Goal: Information Seeking & Learning: Learn about a topic

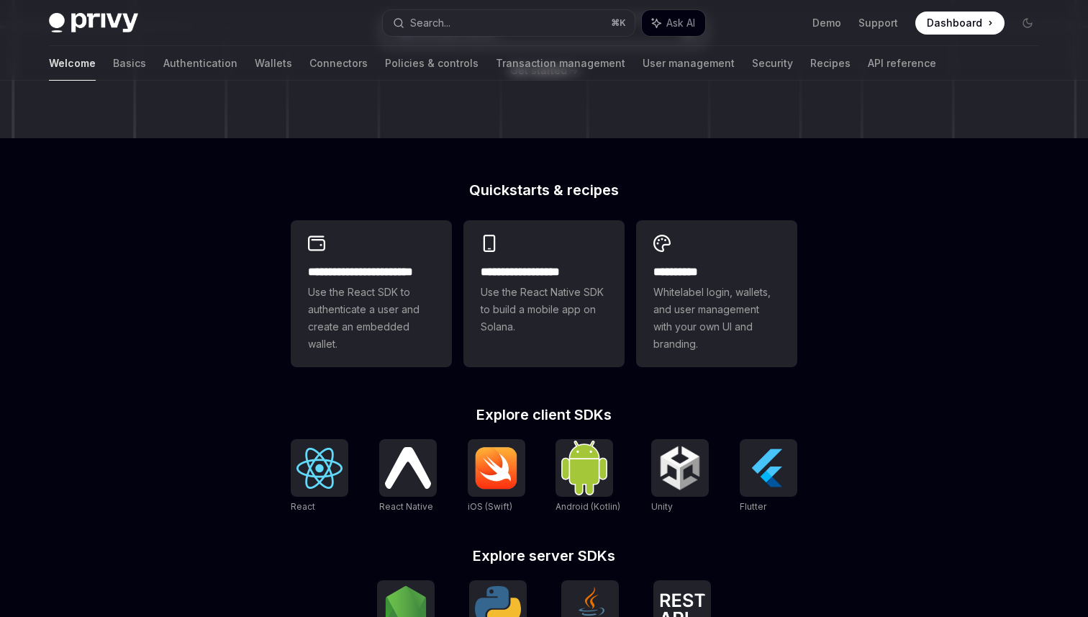
scroll to position [452, 0]
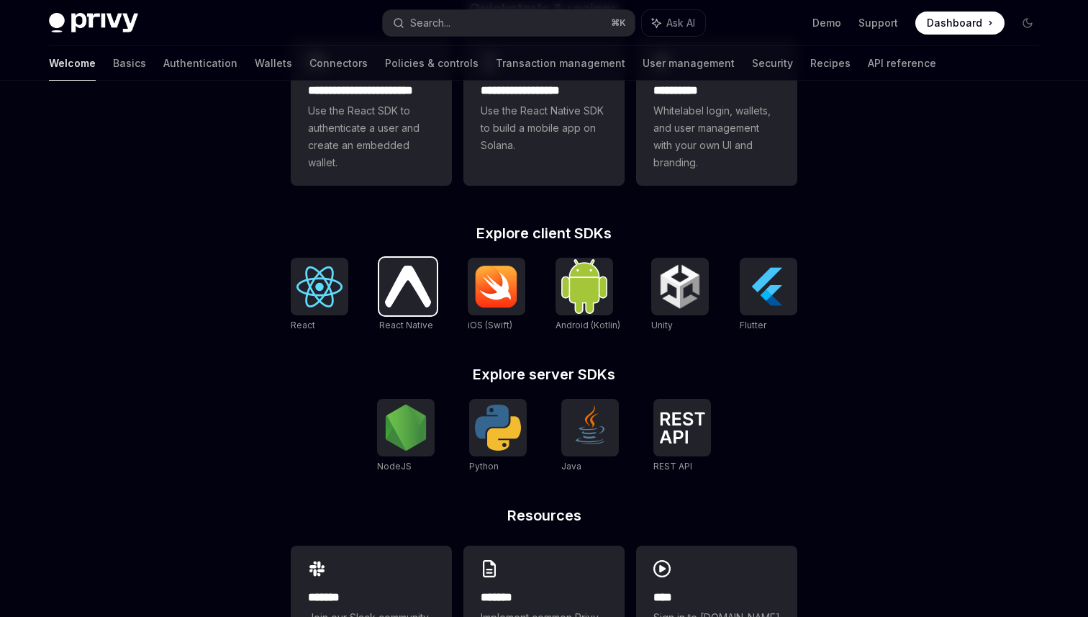
click at [397, 281] on img at bounding box center [408, 285] width 46 height 41
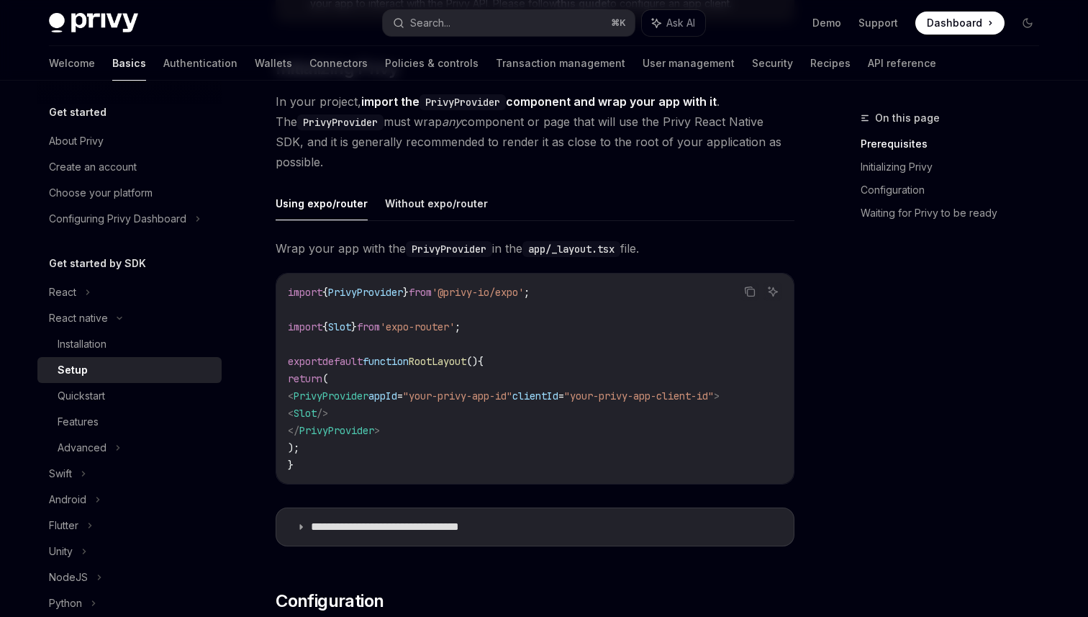
scroll to position [315, 0]
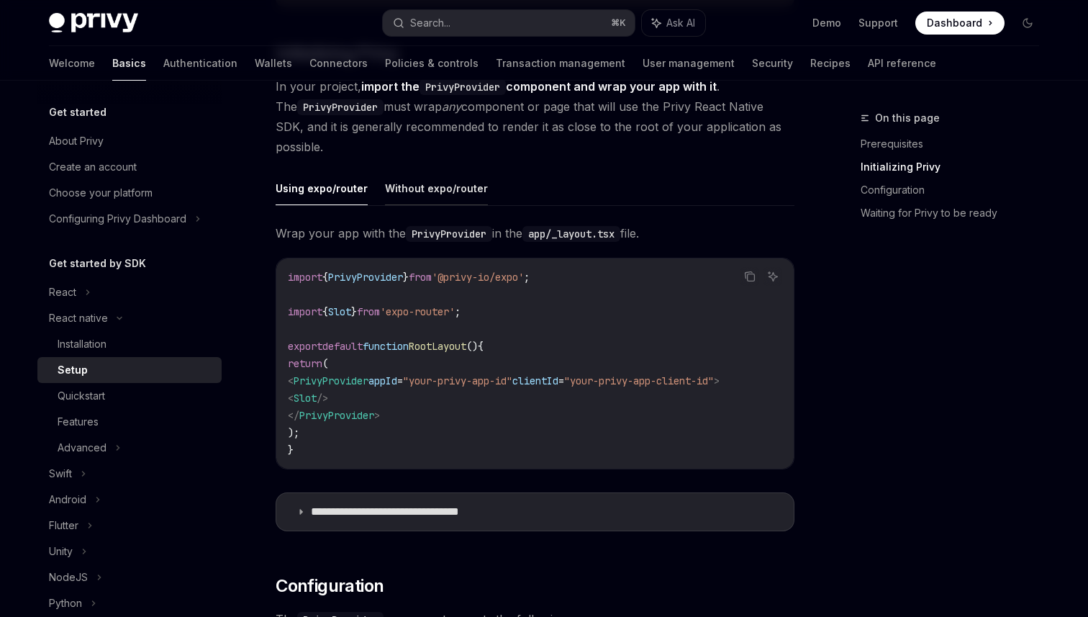
click at [425, 200] on button "Without expo/router" at bounding box center [436, 188] width 103 height 34
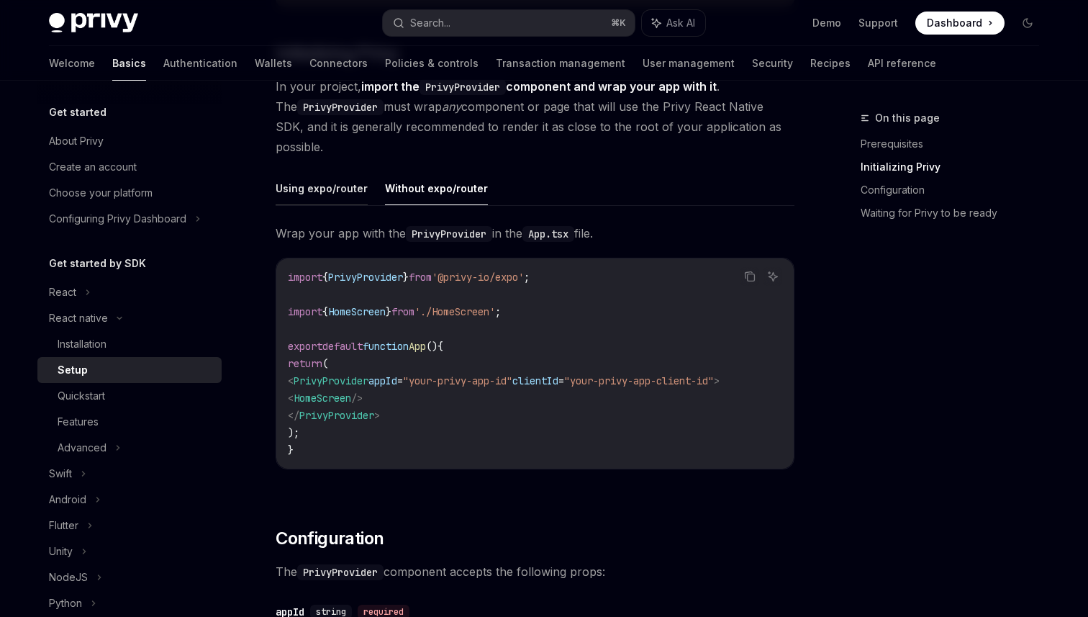
click at [342, 190] on button "Using expo/router" at bounding box center [322, 188] width 92 height 34
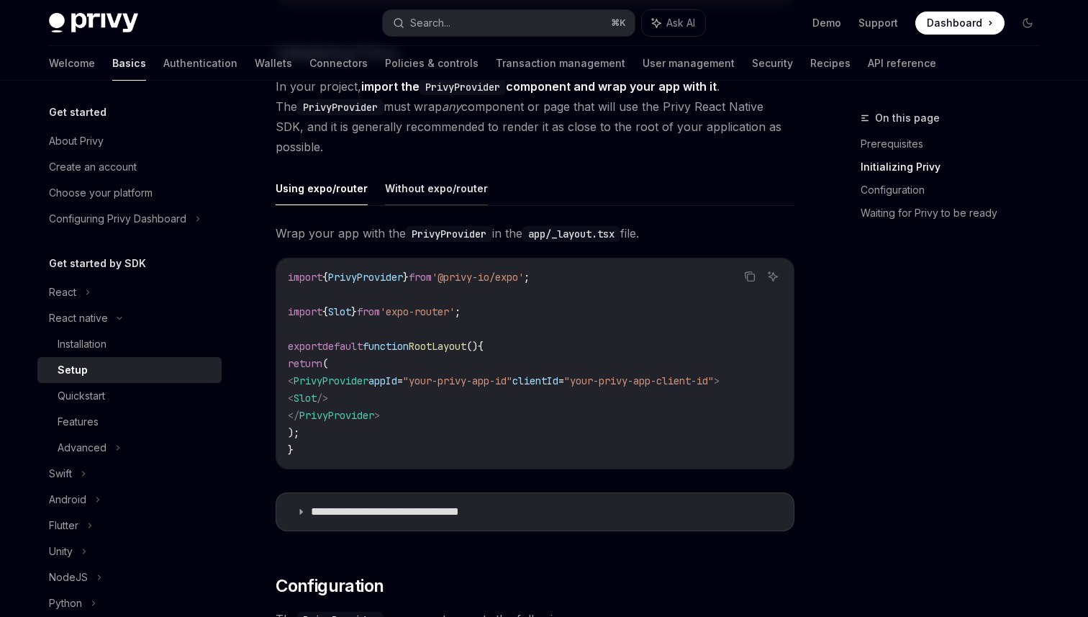
click at [413, 194] on button "Without expo/router" at bounding box center [436, 188] width 103 height 34
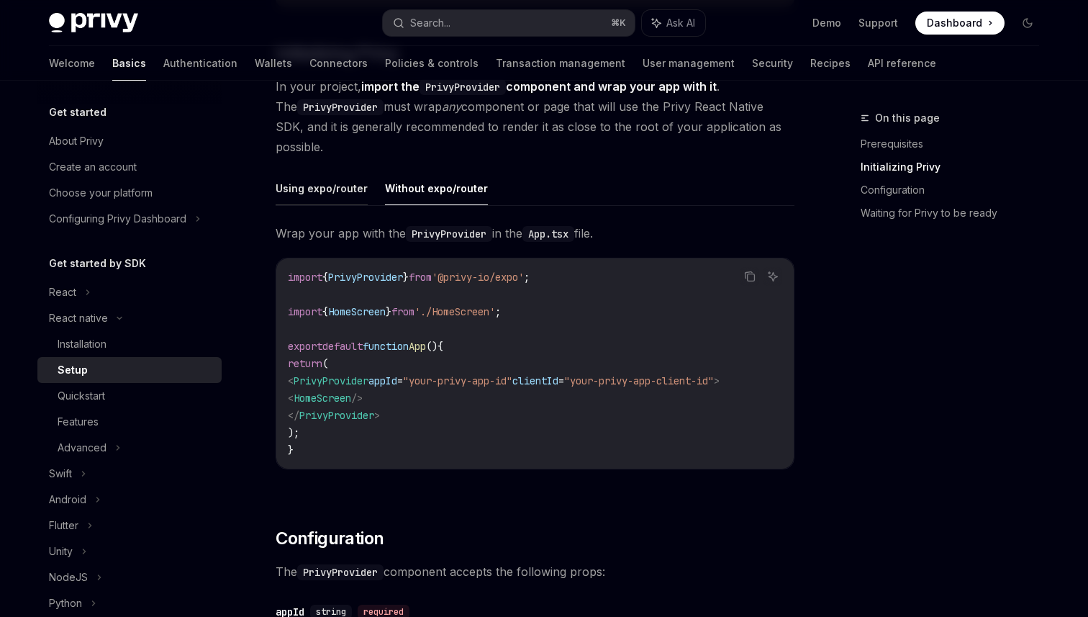
click at [337, 194] on button "Using expo/router" at bounding box center [322, 188] width 92 height 34
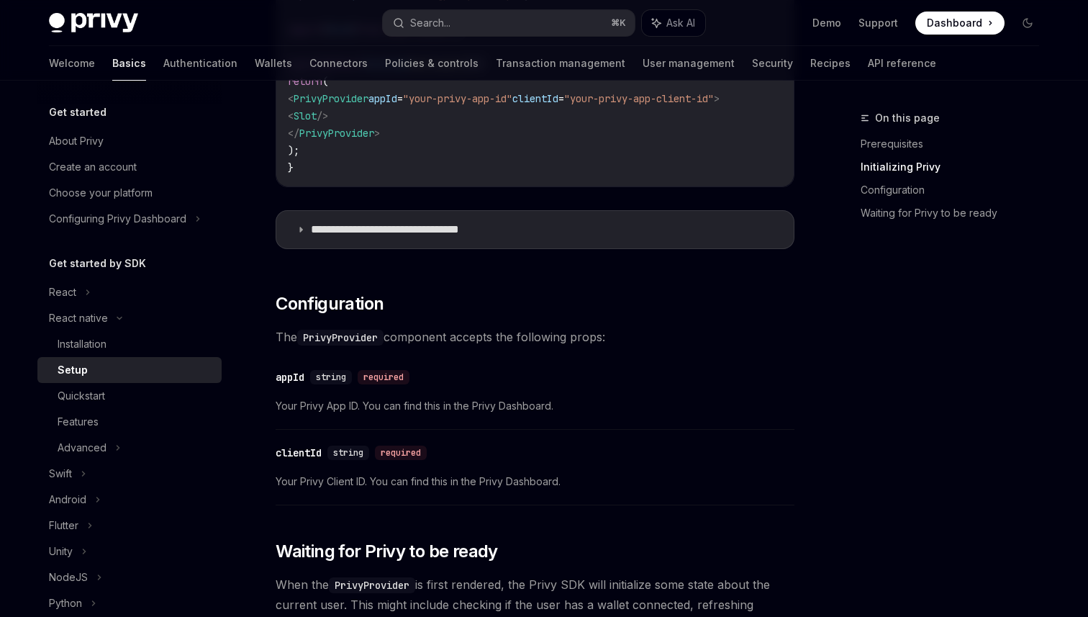
scroll to position [626, 0]
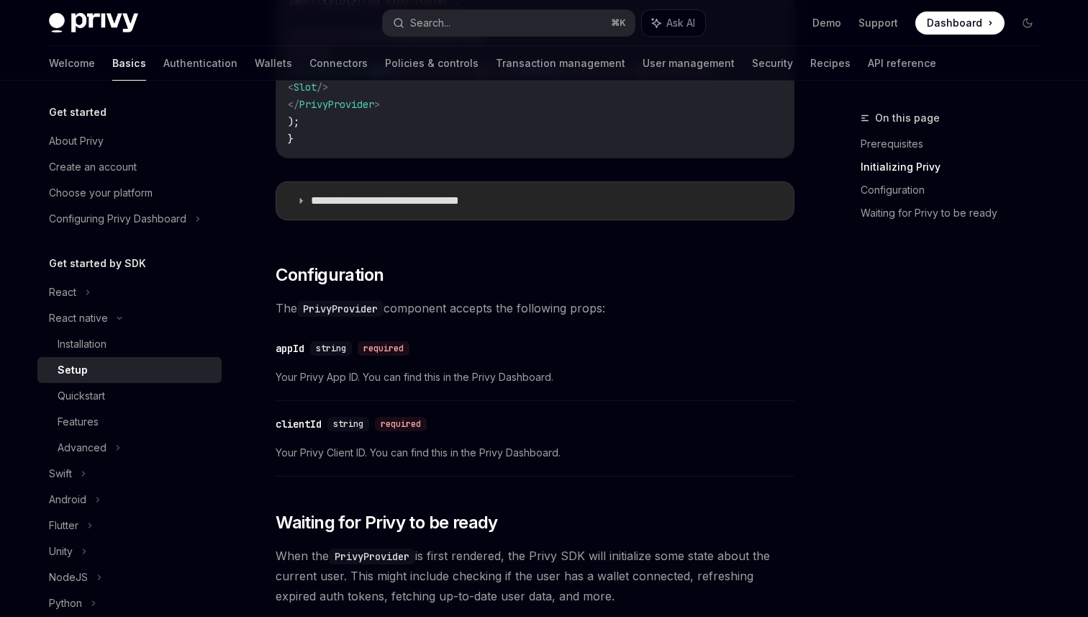
click at [307, 210] on summary "**********" at bounding box center [534, 200] width 517 height 37
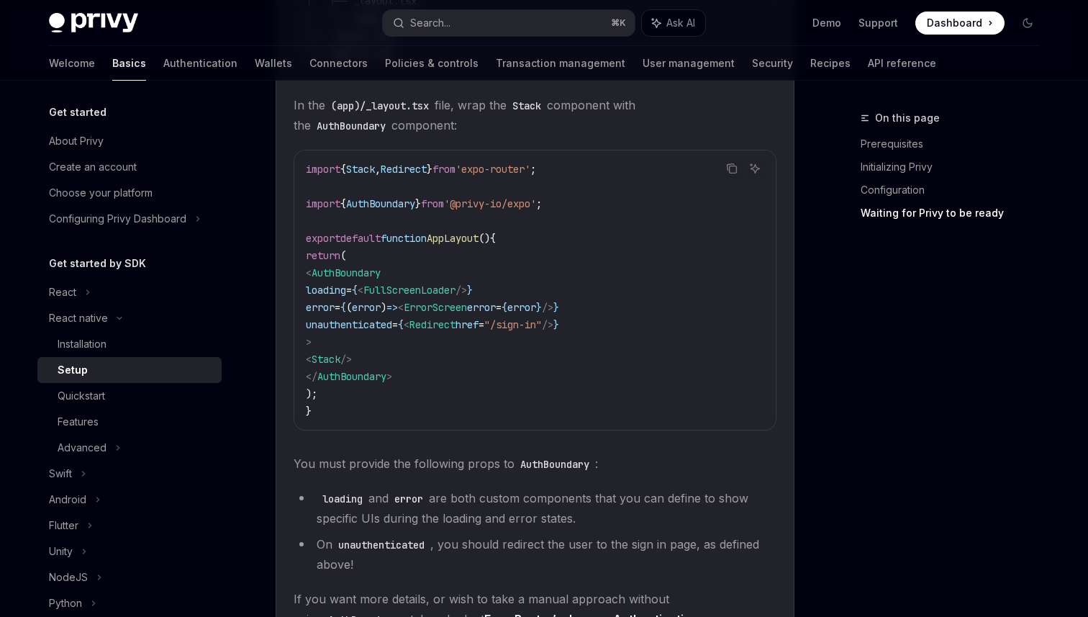
scroll to position [1048, 0]
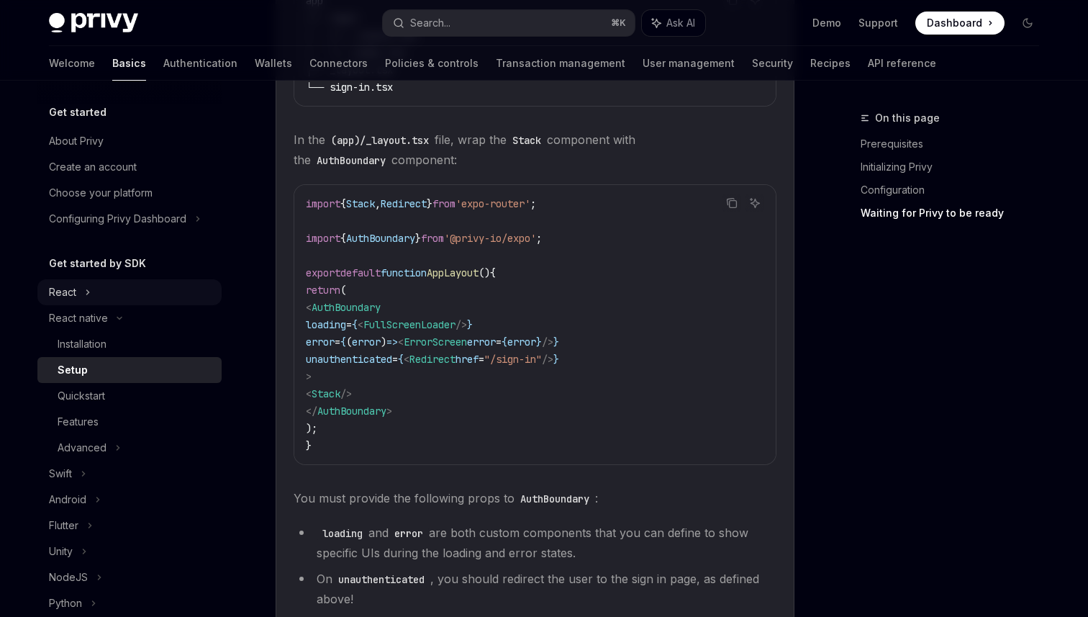
click at [78, 289] on div "React" at bounding box center [129, 292] width 184 height 26
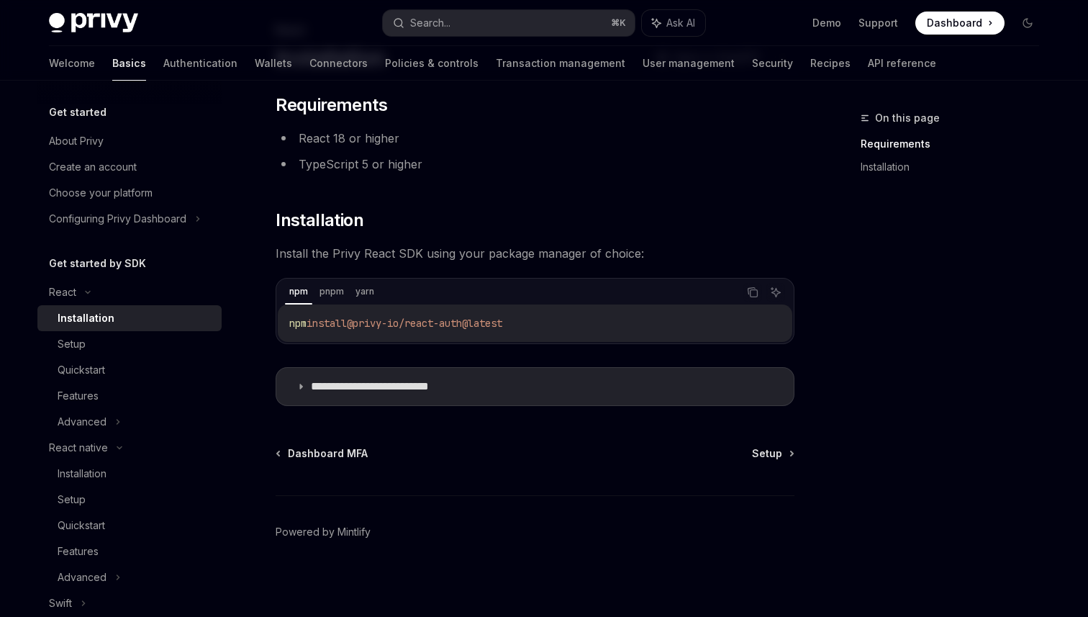
scroll to position [91, 0]
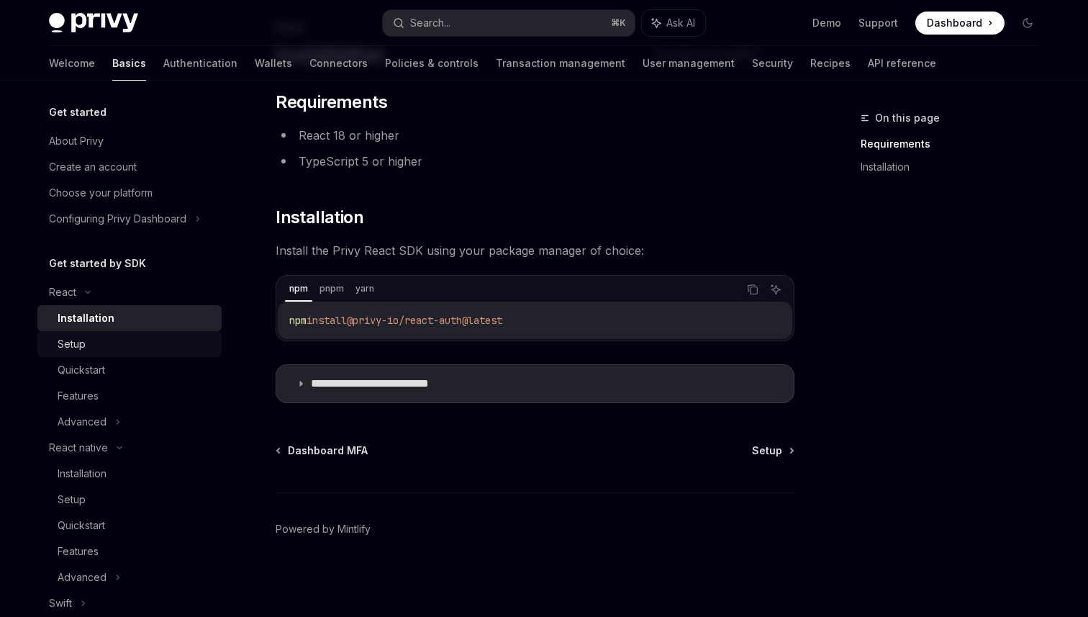
click at [146, 344] on div "Setup" at bounding box center [135, 343] width 155 height 17
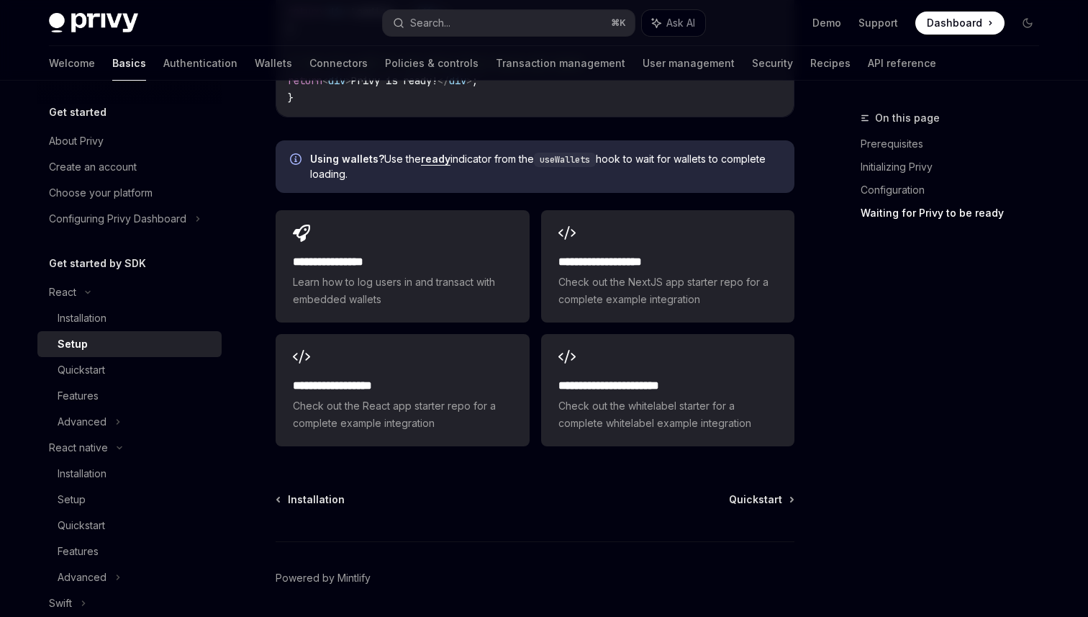
scroll to position [1825, 0]
click at [128, 372] on div "Quickstart" at bounding box center [135, 369] width 155 height 17
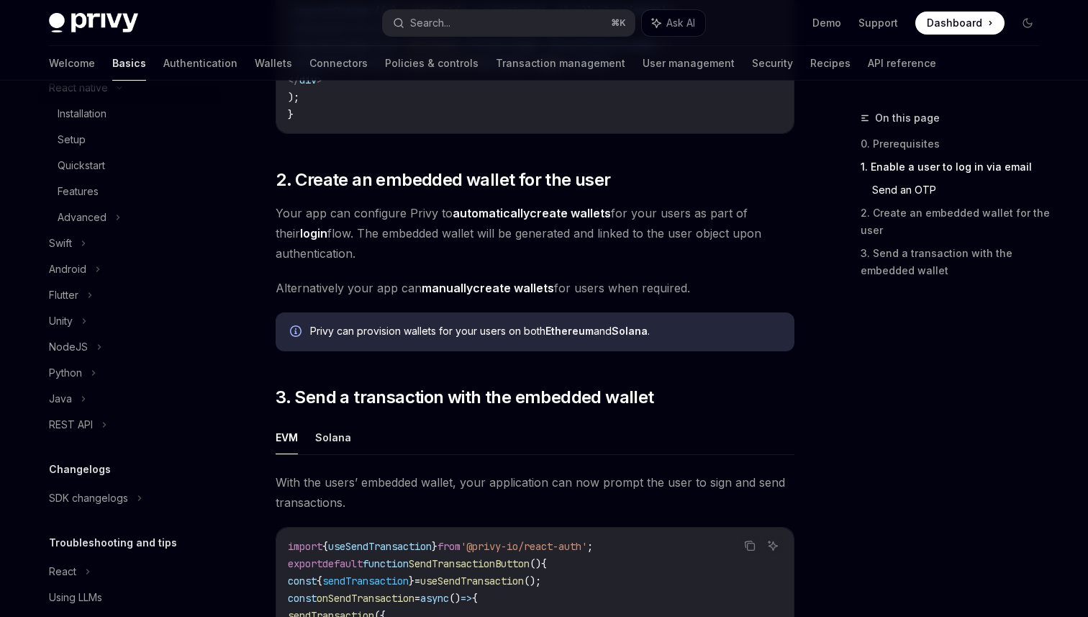
scroll to position [389, 0]
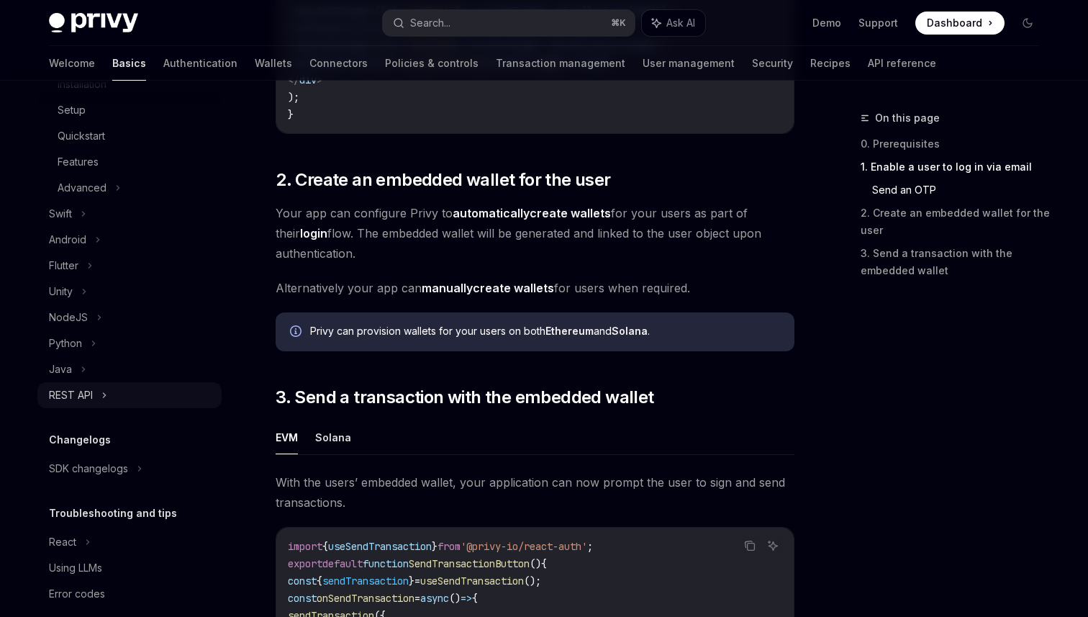
click at [122, 398] on div "REST API" at bounding box center [129, 395] width 184 height 26
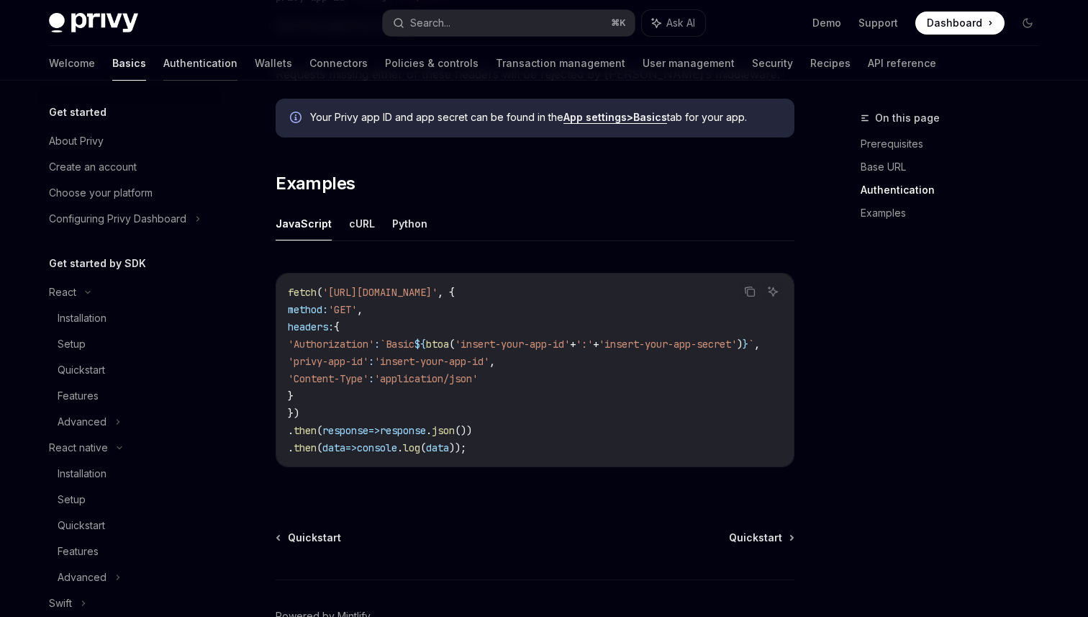
click at [163, 65] on link "Authentication" at bounding box center [200, 63] width 74 height 35
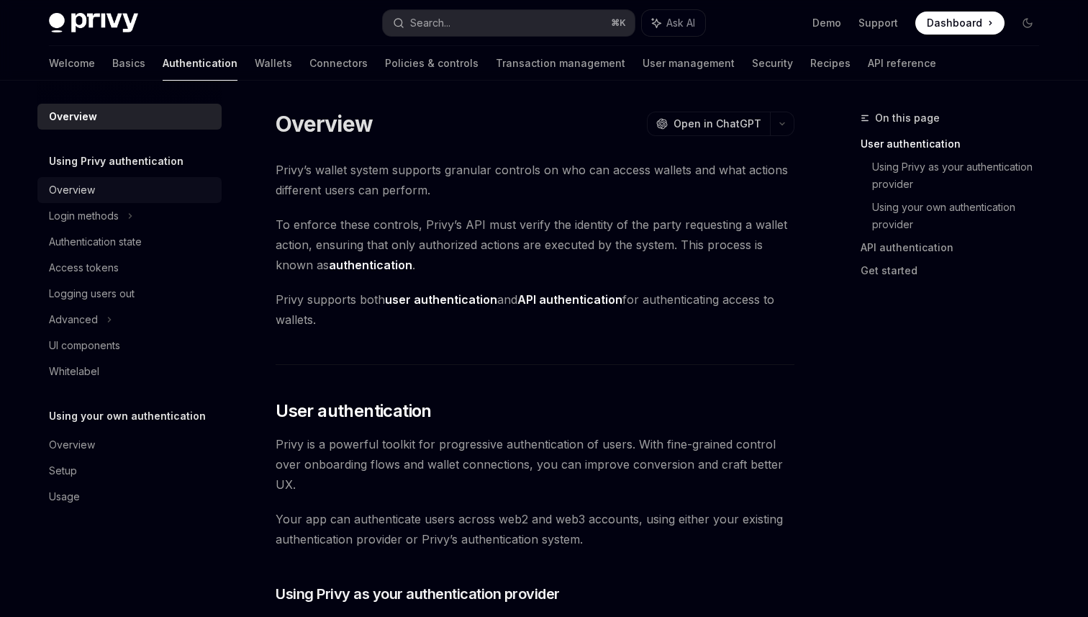
click at [110, 186] on div "Overview" at bounding box center [131, 189] width 164 height 17
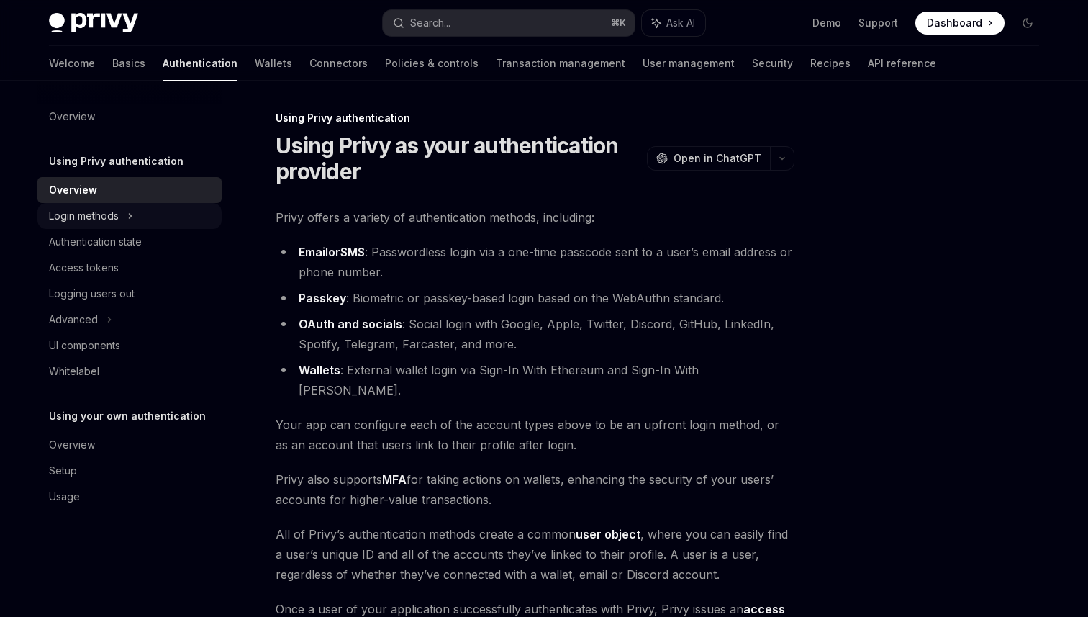
click at [112, 204] on div "Login methods" at bounding box center [129, 216] width 184 height 26
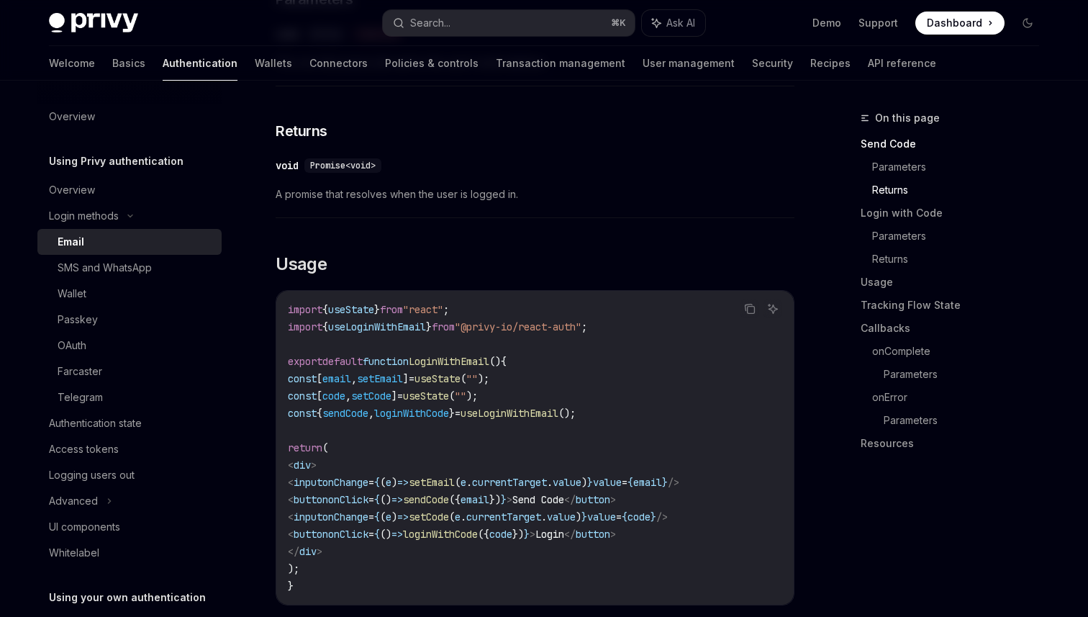
scroll to position [1220, 0]
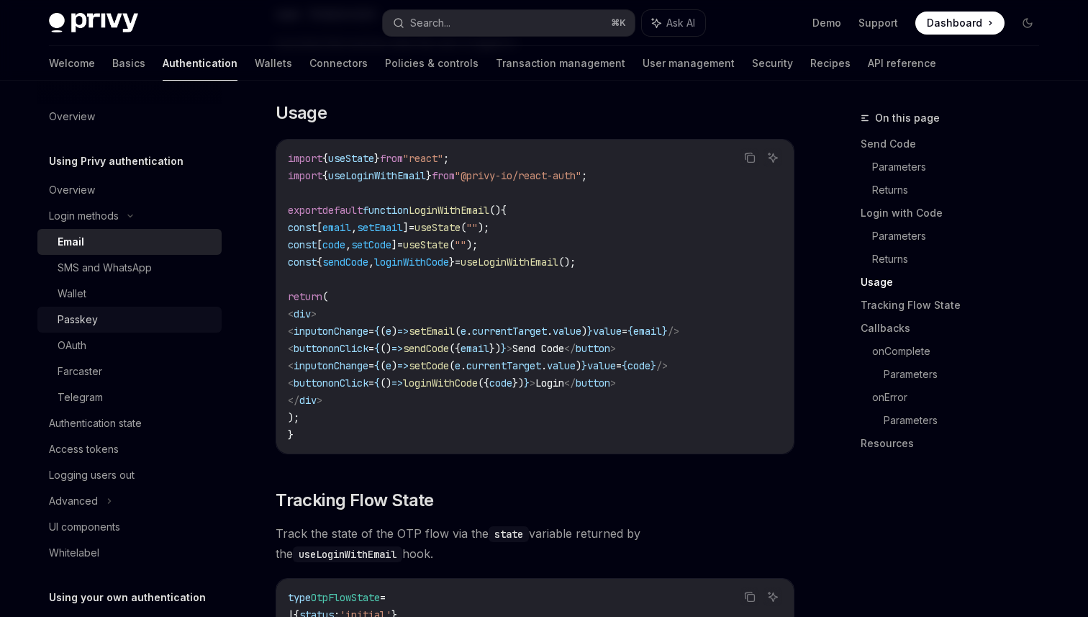
click at [128, 327] on div "Passkey" at bounding box center [135, 319] width 155 height 17
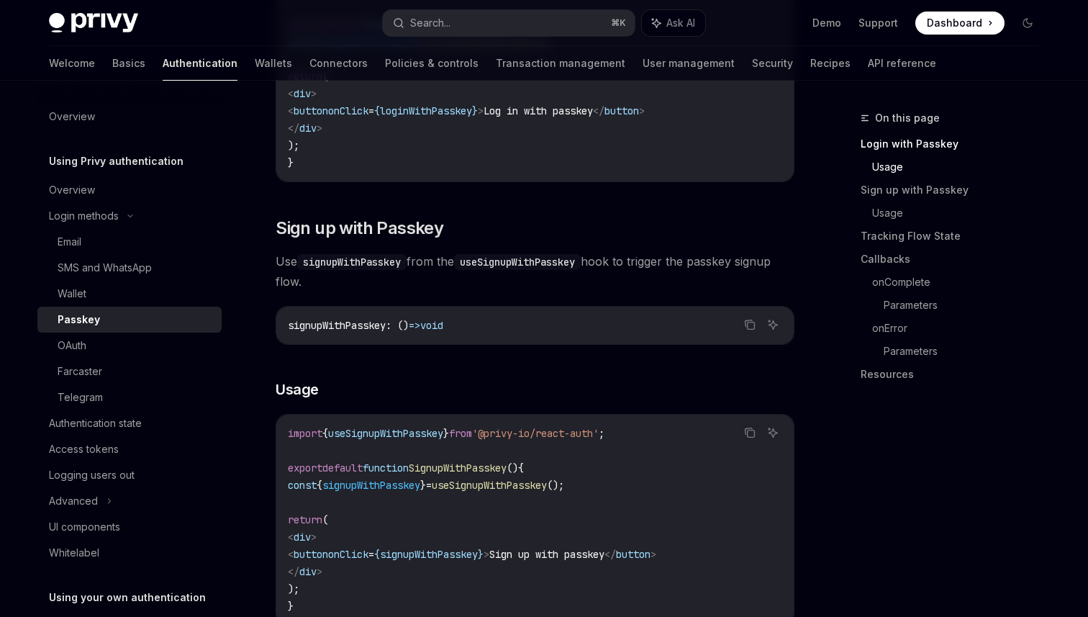
scroll to position [695, 0]
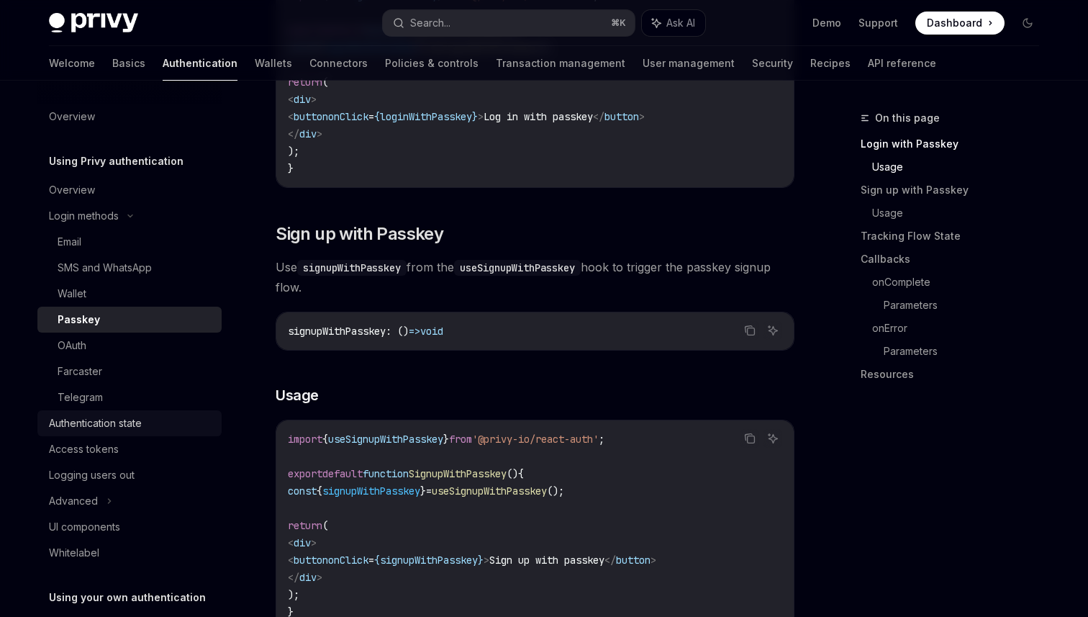
click at [113, 422] on div "Authentication state" at bounding box center [95, 422] width 93 height 17
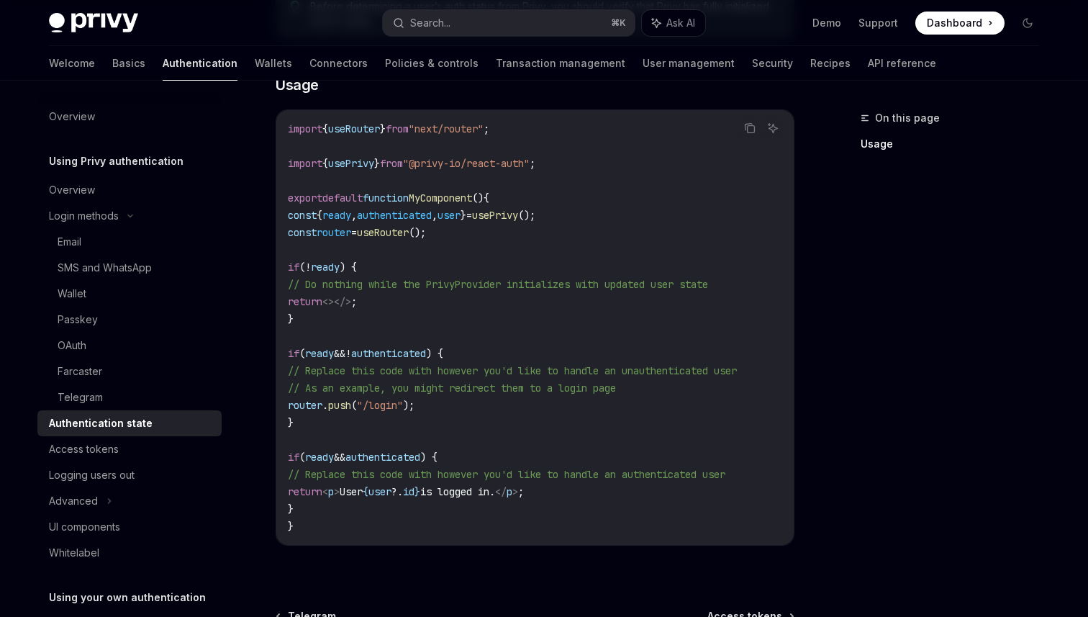
scroll to position [434, 0]
click at [121, 451] on div "Access tokens" at bounding box center [131, 448] width 164 height 17
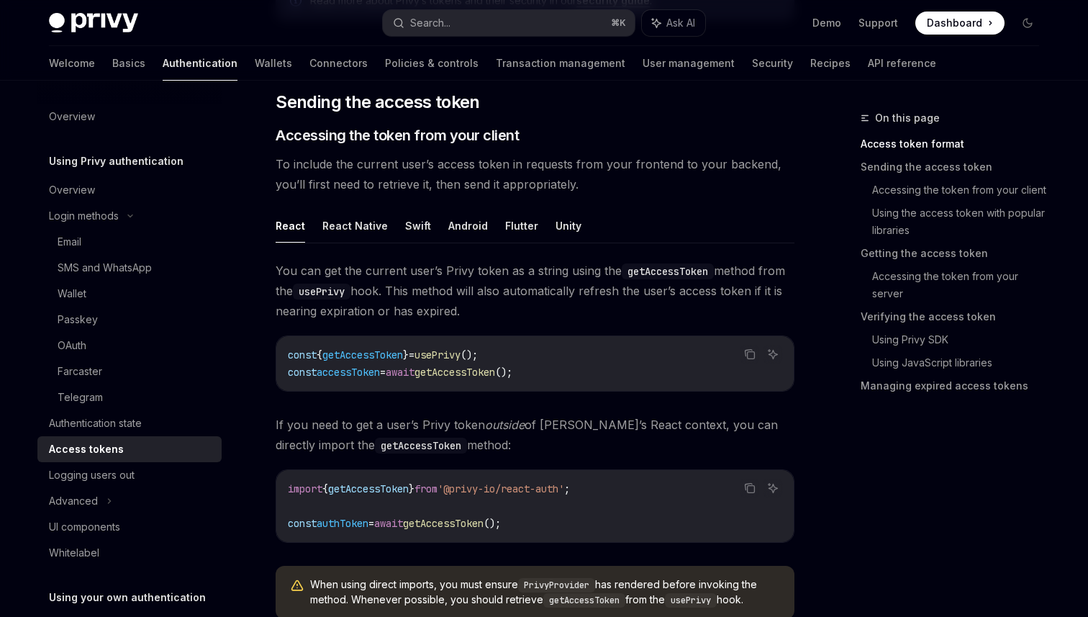
scroll to position [695, 0]
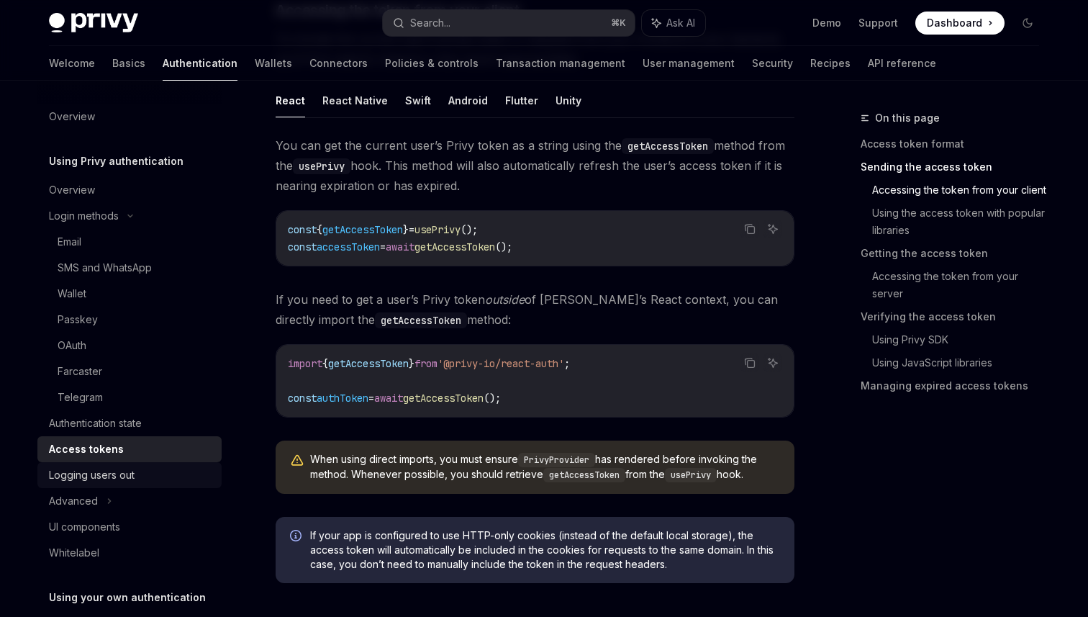
click at [150, 471] on div "Logging users out" at bounding box center [131, 474] width 164 height 17
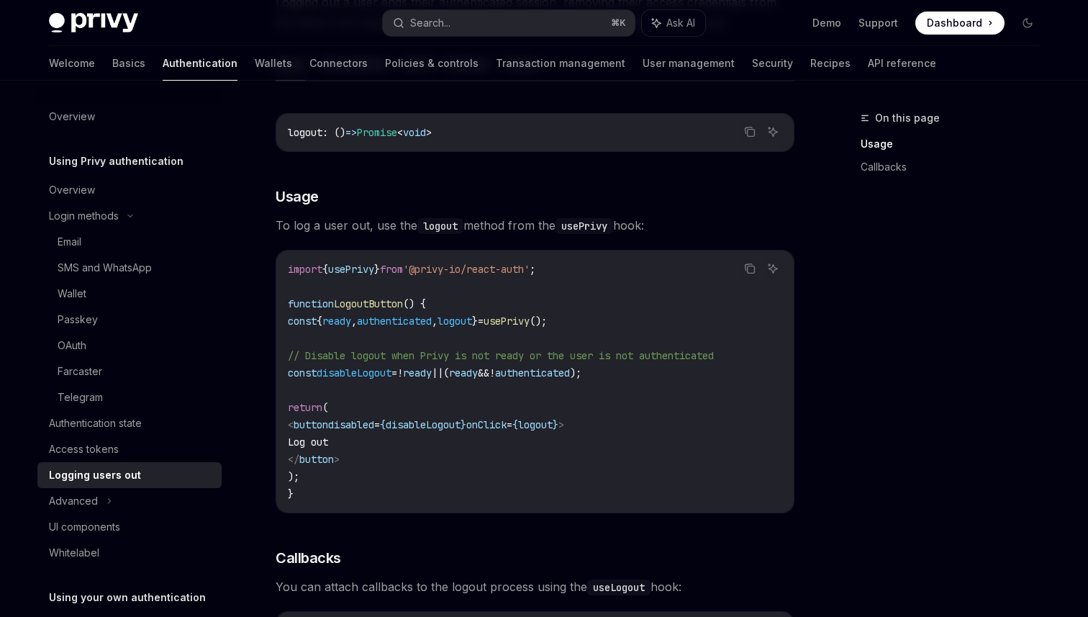
scroll to position [212, 0]
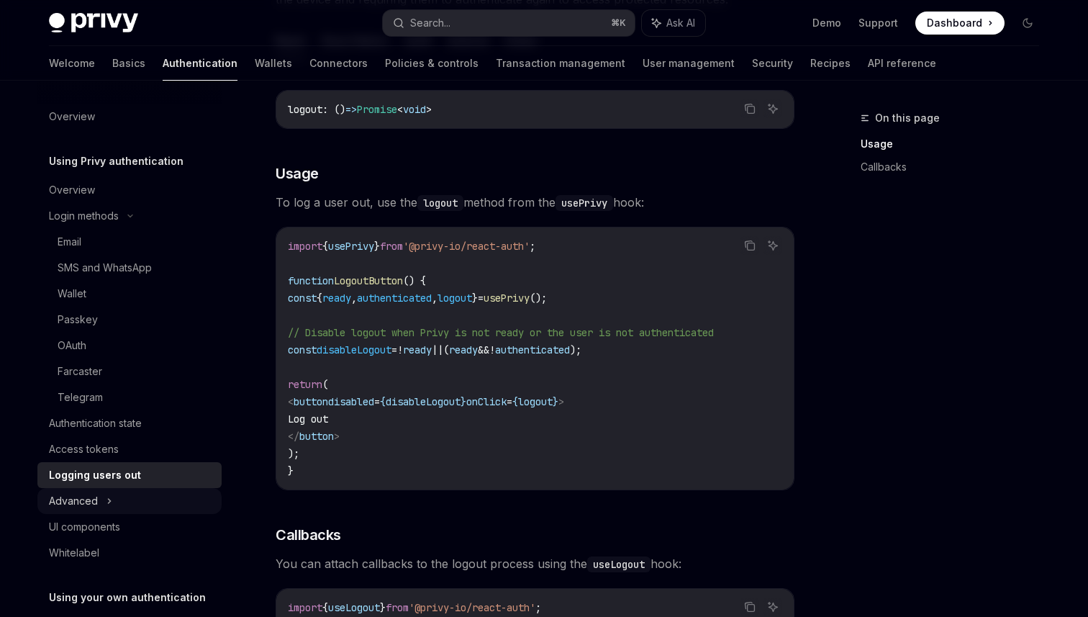
click at [96, 504] on div "Advanced" at bounding box center [73, 500] width 49 height 17
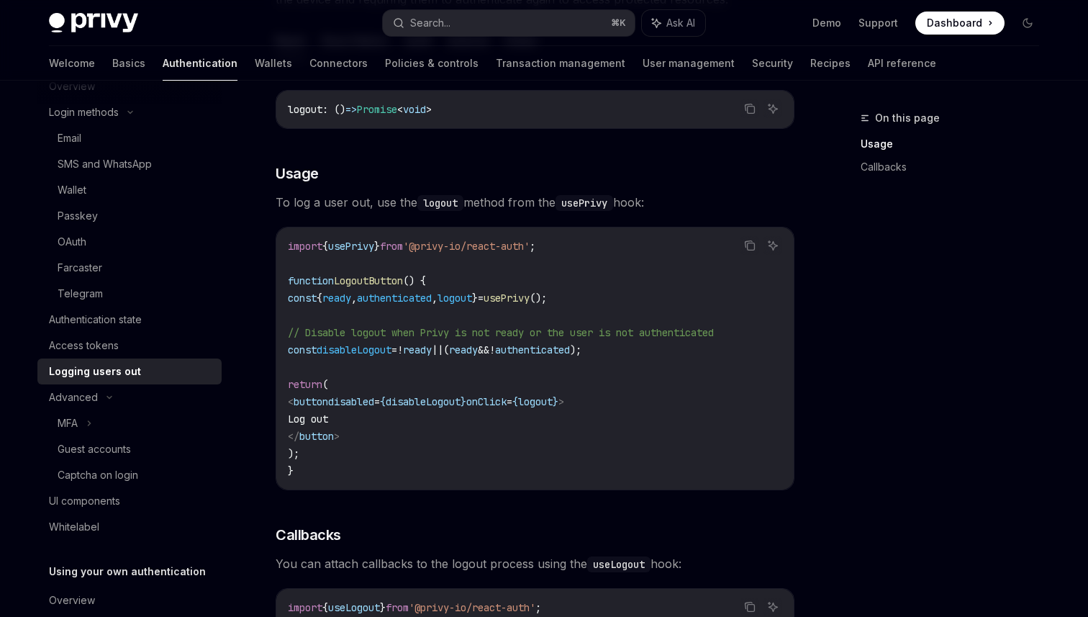
scroll to position [116, 0]
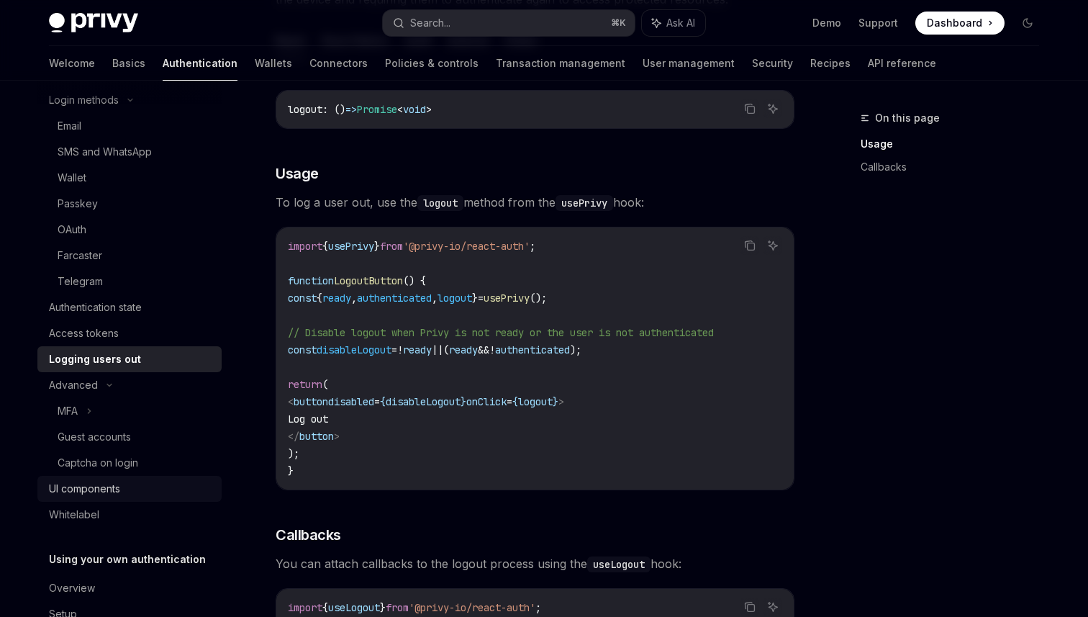
click at [135, 497] on link "UI components" at bounding box center [129, 489] width 184 height 26
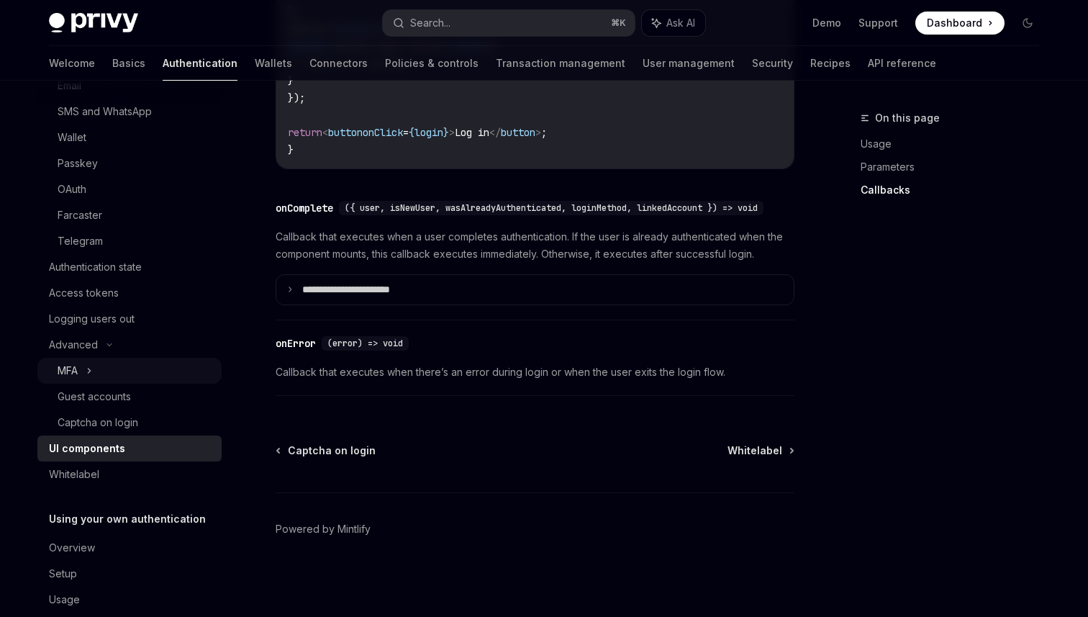
scroll to position [181, 0]
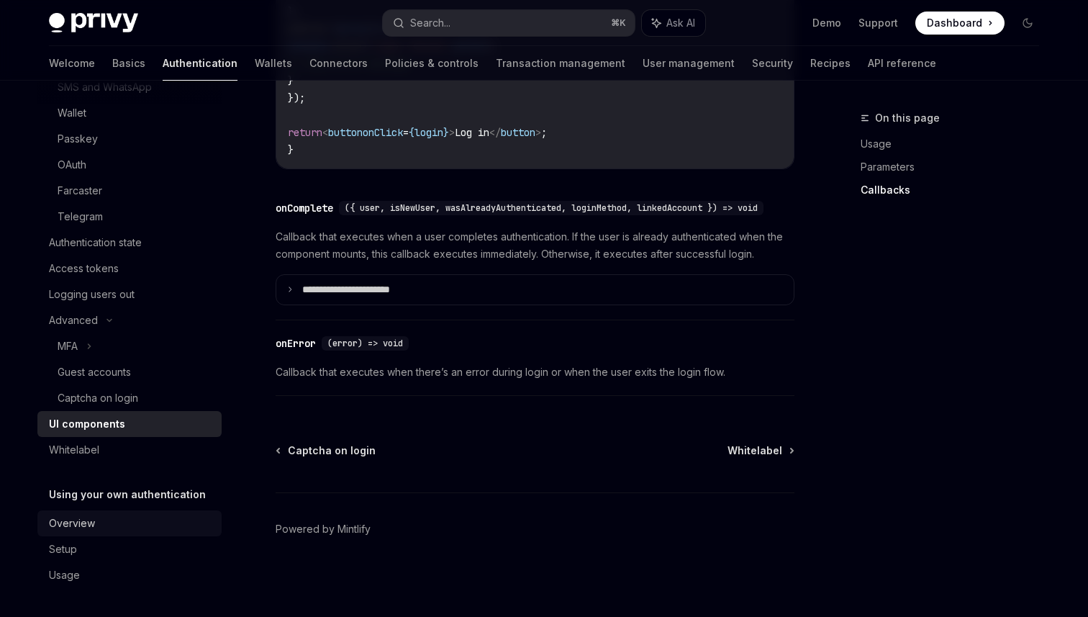
click at [96, 522] on div "Overview" at bounding box center [131, 522] width 164 height 17
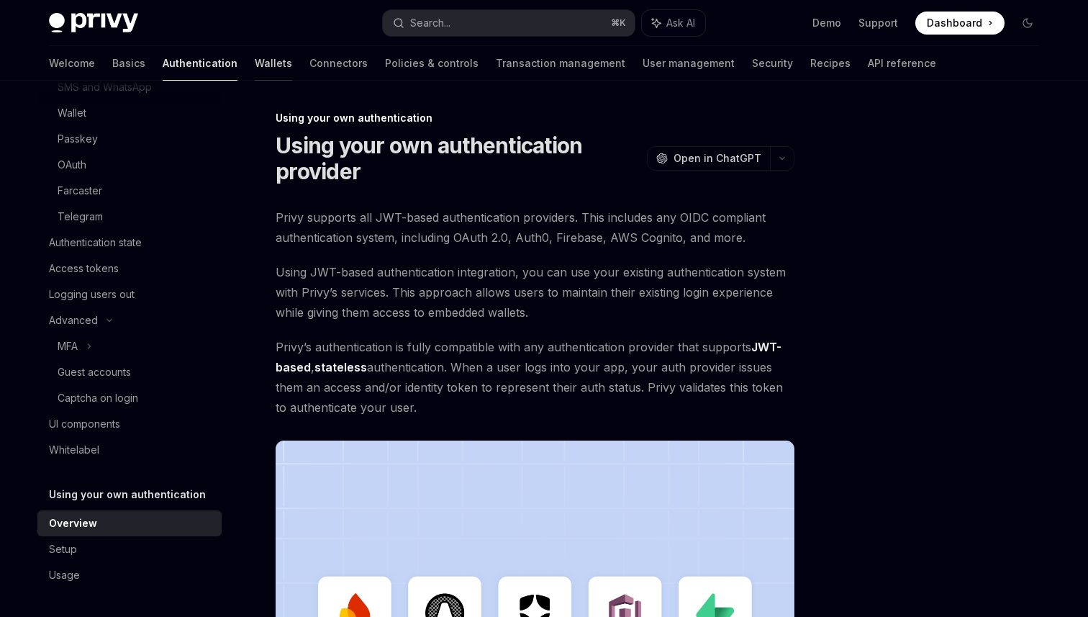
click at [255, 70] on link "Wallets" at bounding box center [273, 63] width 37 height 35
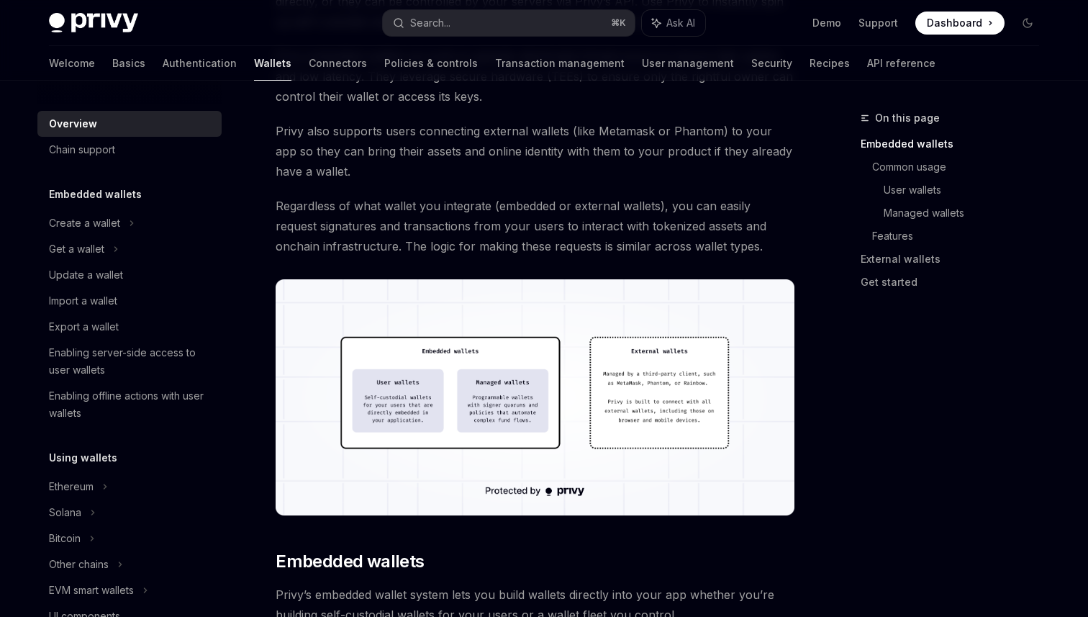
scroll to position [342, 0]
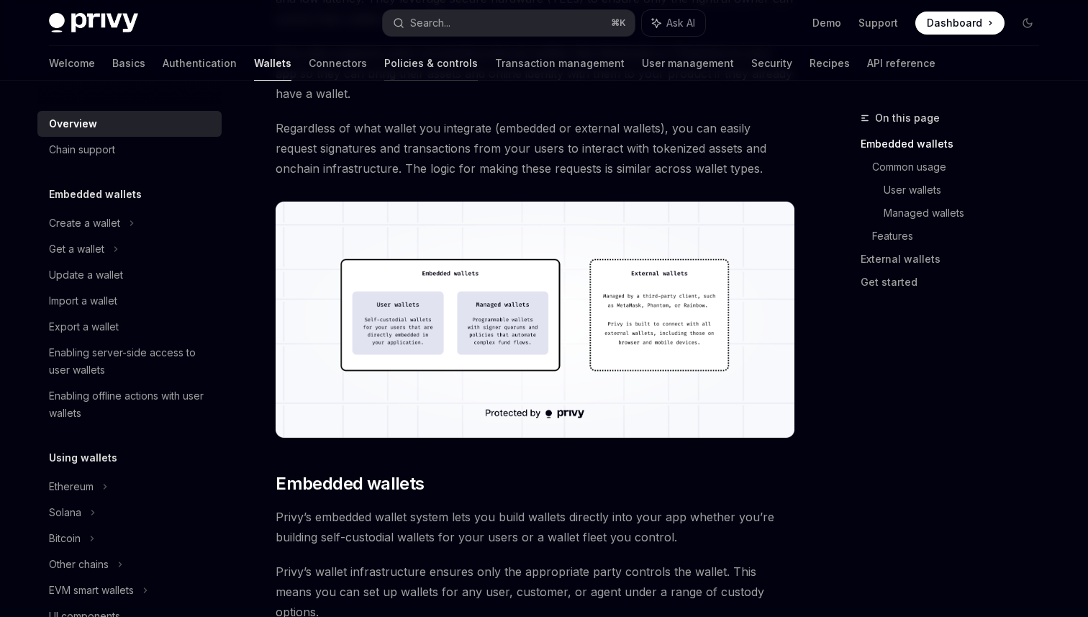
click at [384, 65] on link "Policies & controls" at bounding box center [431, 63] width 94 height 35
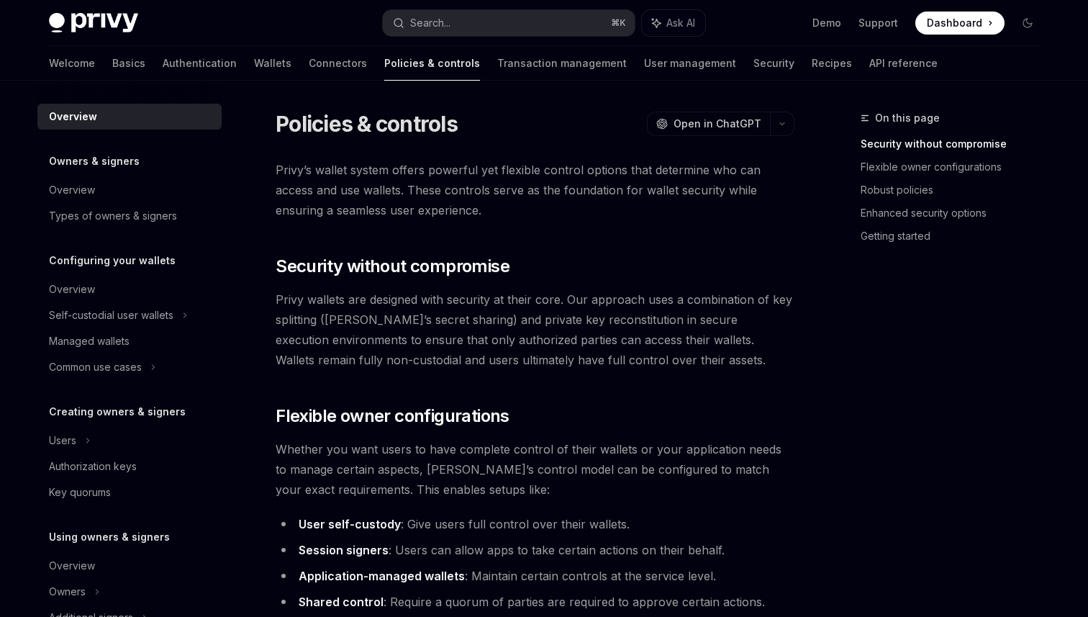
click at [94, 19] on img at bounding box center [93, 23] width 89 height 20
type textarea "*"
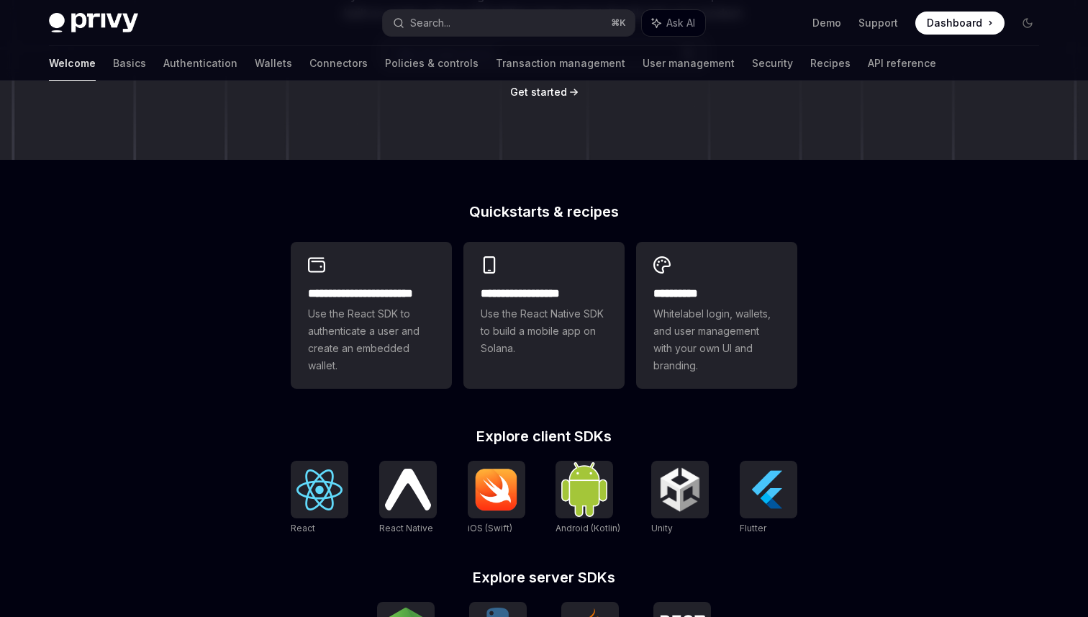
scroll to position [527, 0]
